Goal: Task Accomplishment & Management: Manage account settings

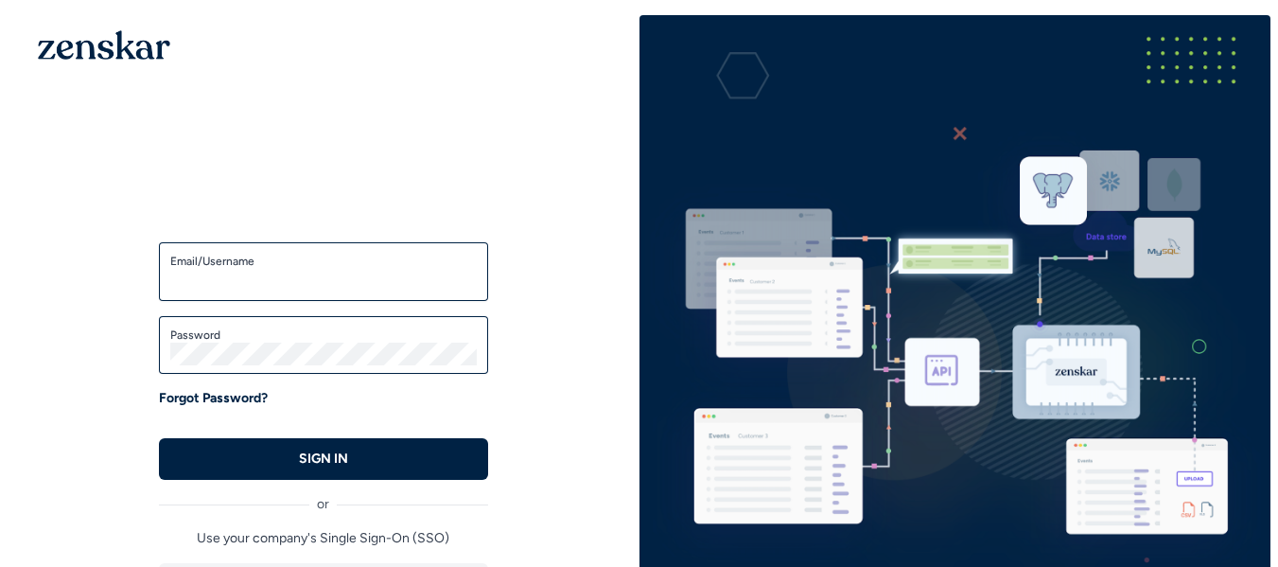
type input "**********"
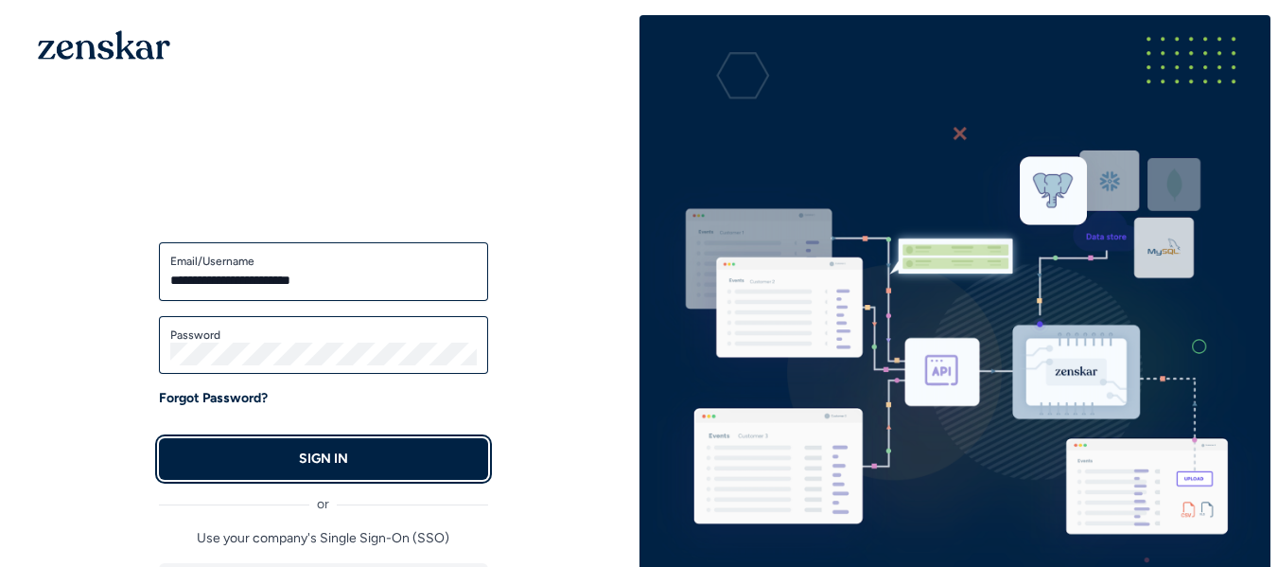
click at [334, 460] on p "SIGN IN" at bounding box center [323, 458] width 49 height 19
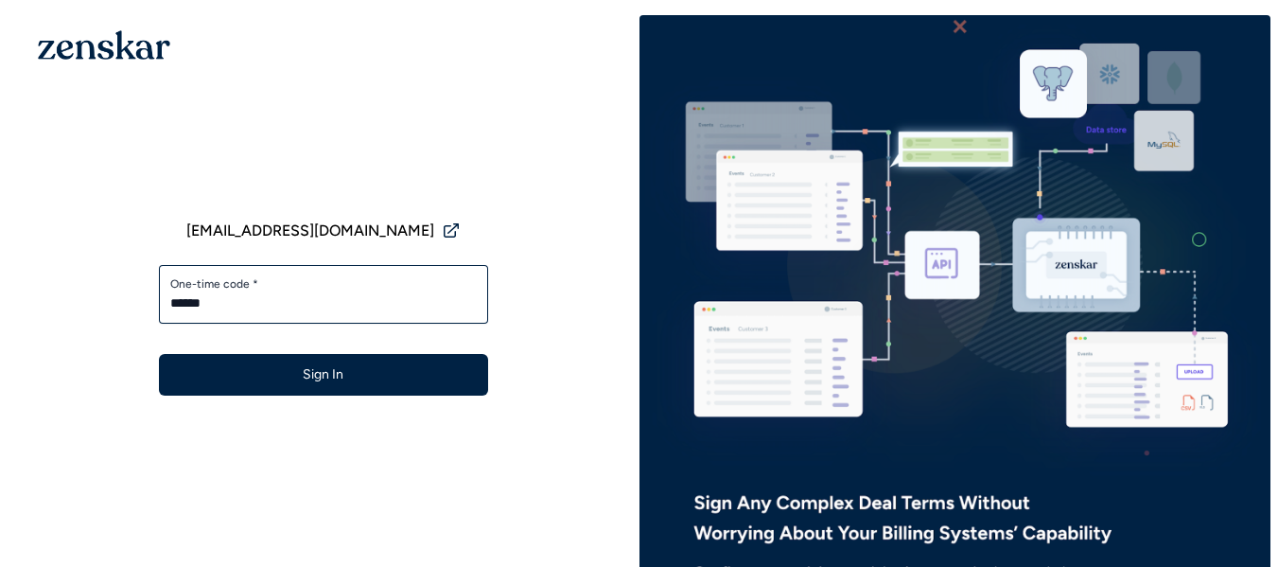
type input "******"
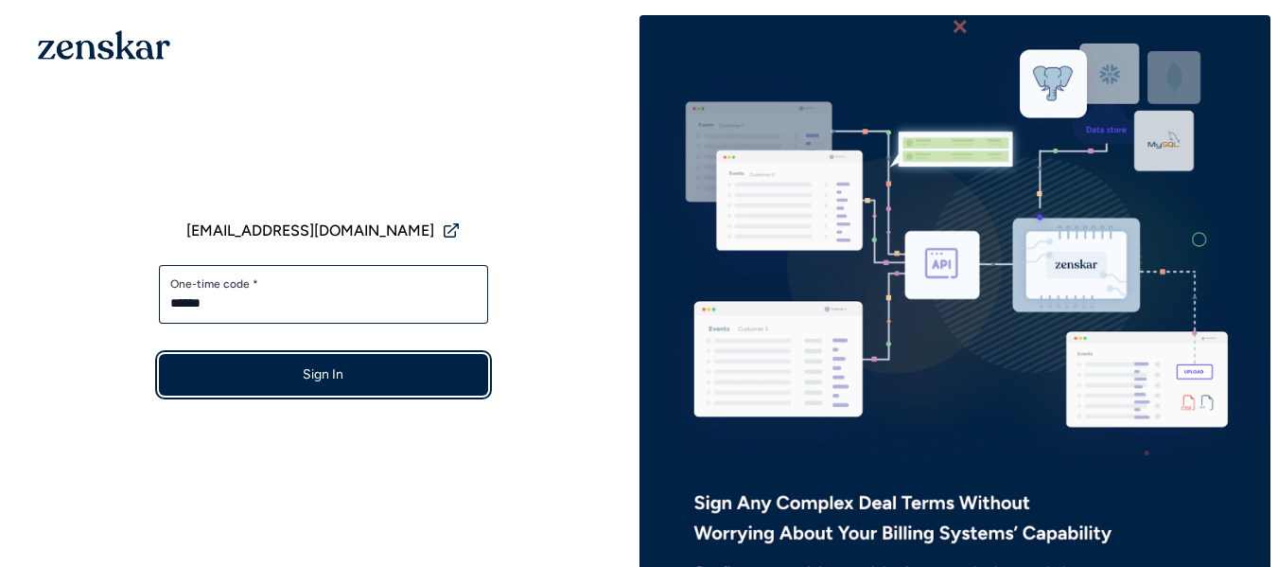
click at [335, 378] on button "Sign In" at bounding box center [323, 375] width 329 height 42
